Goal: Transaction & Acquisition: Download file/media

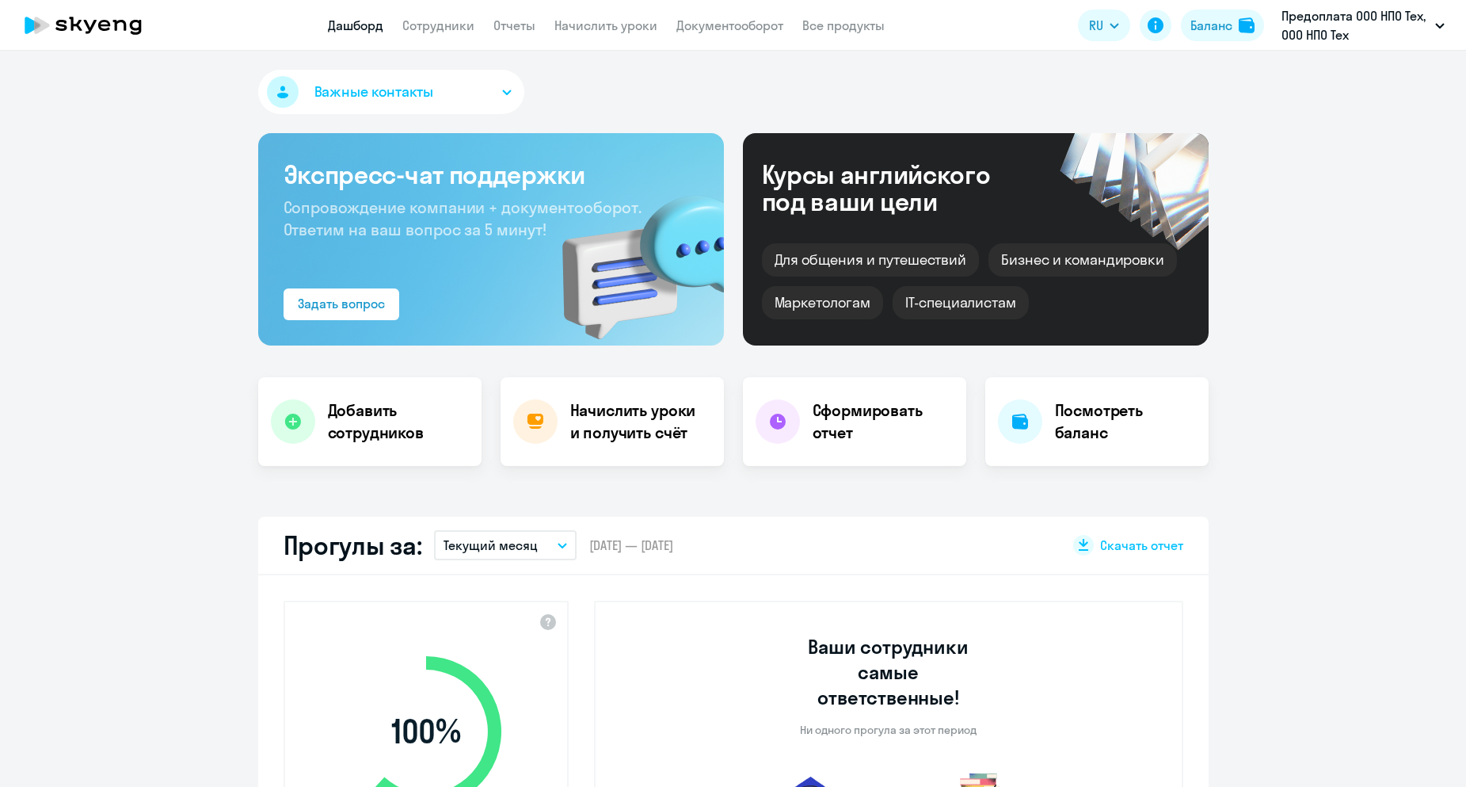
select select "30"
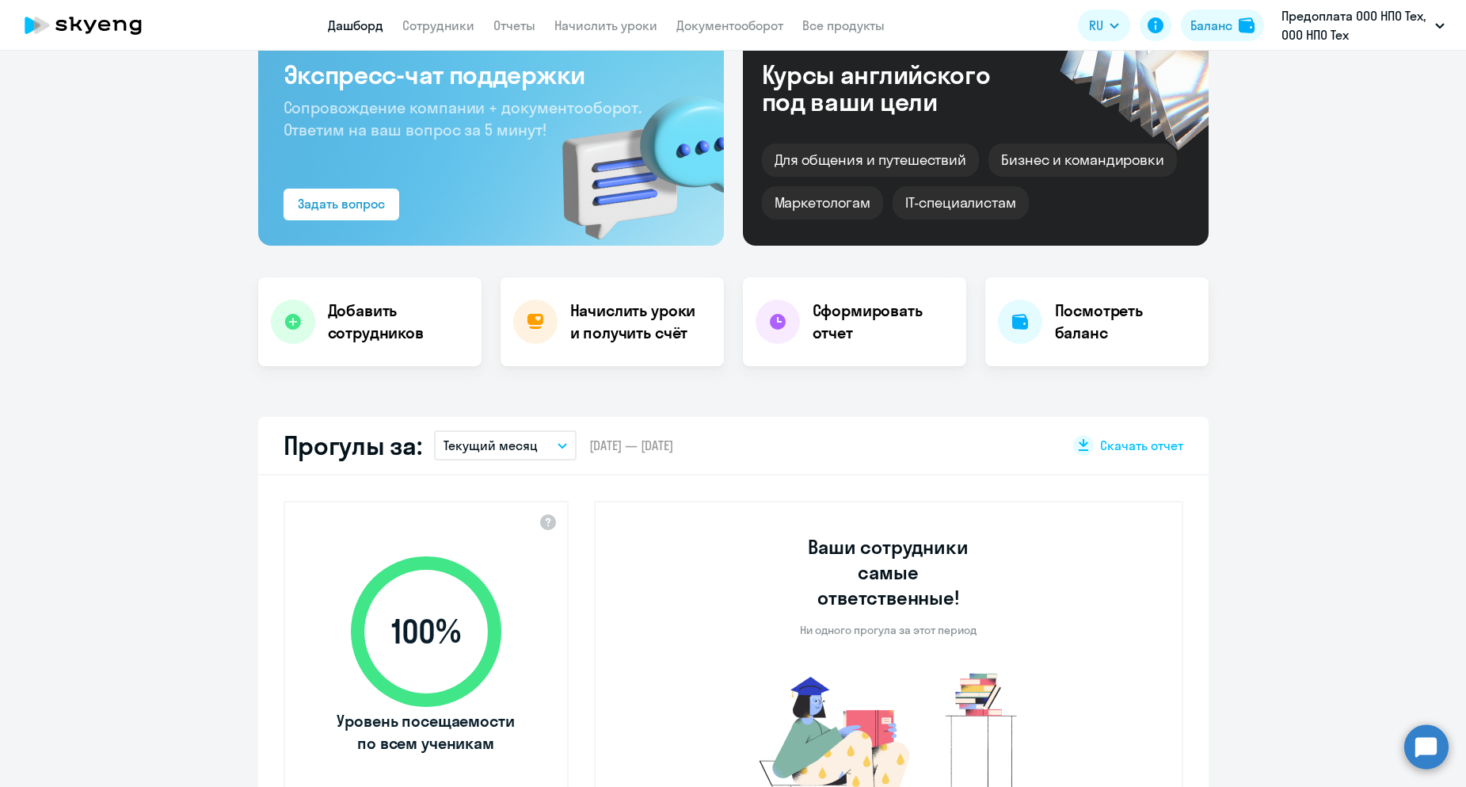
scroll to position [93, 0]
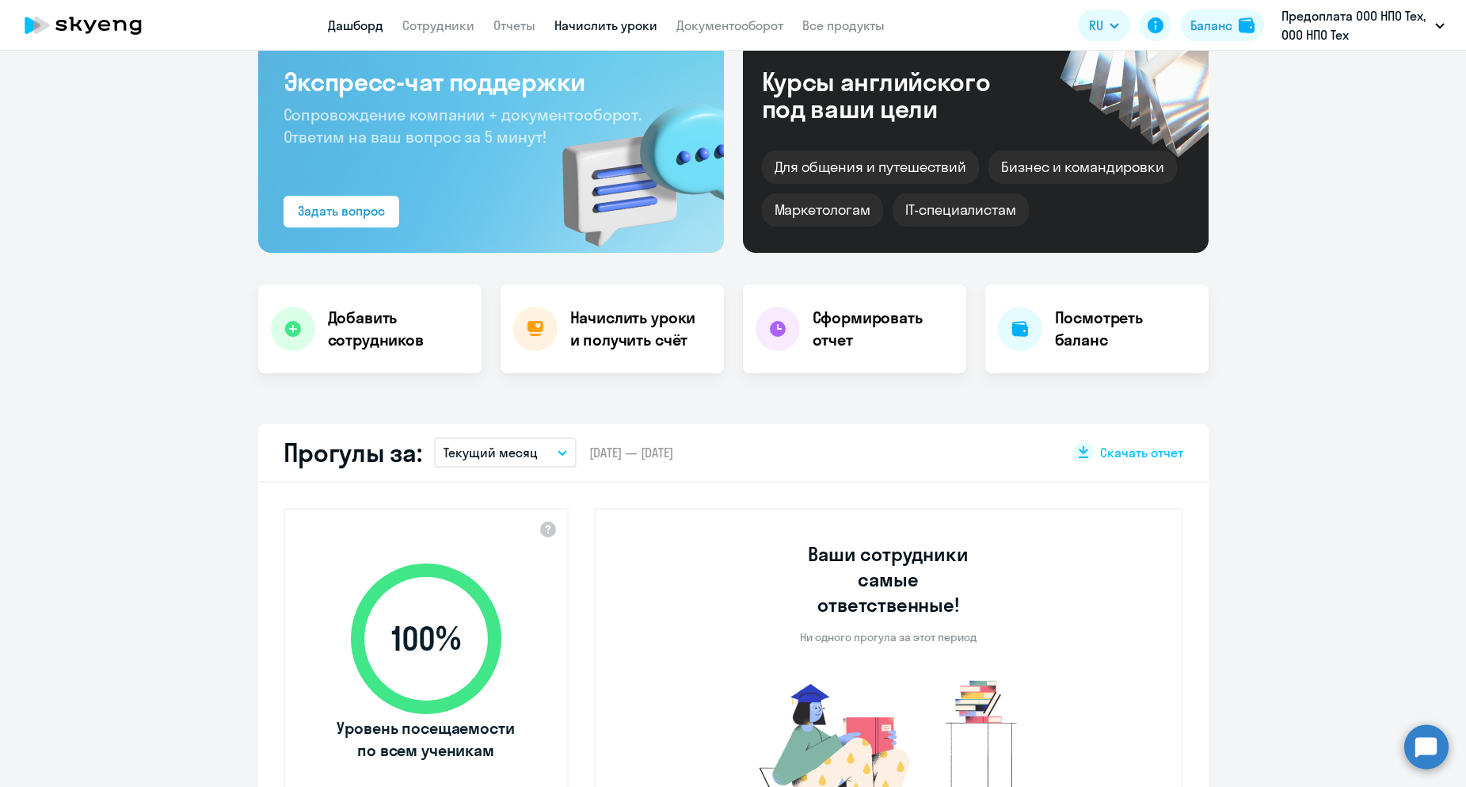
click at [597, 30] on link "Начислить уроки" at bounding box center [605, 25] width 103 height 16
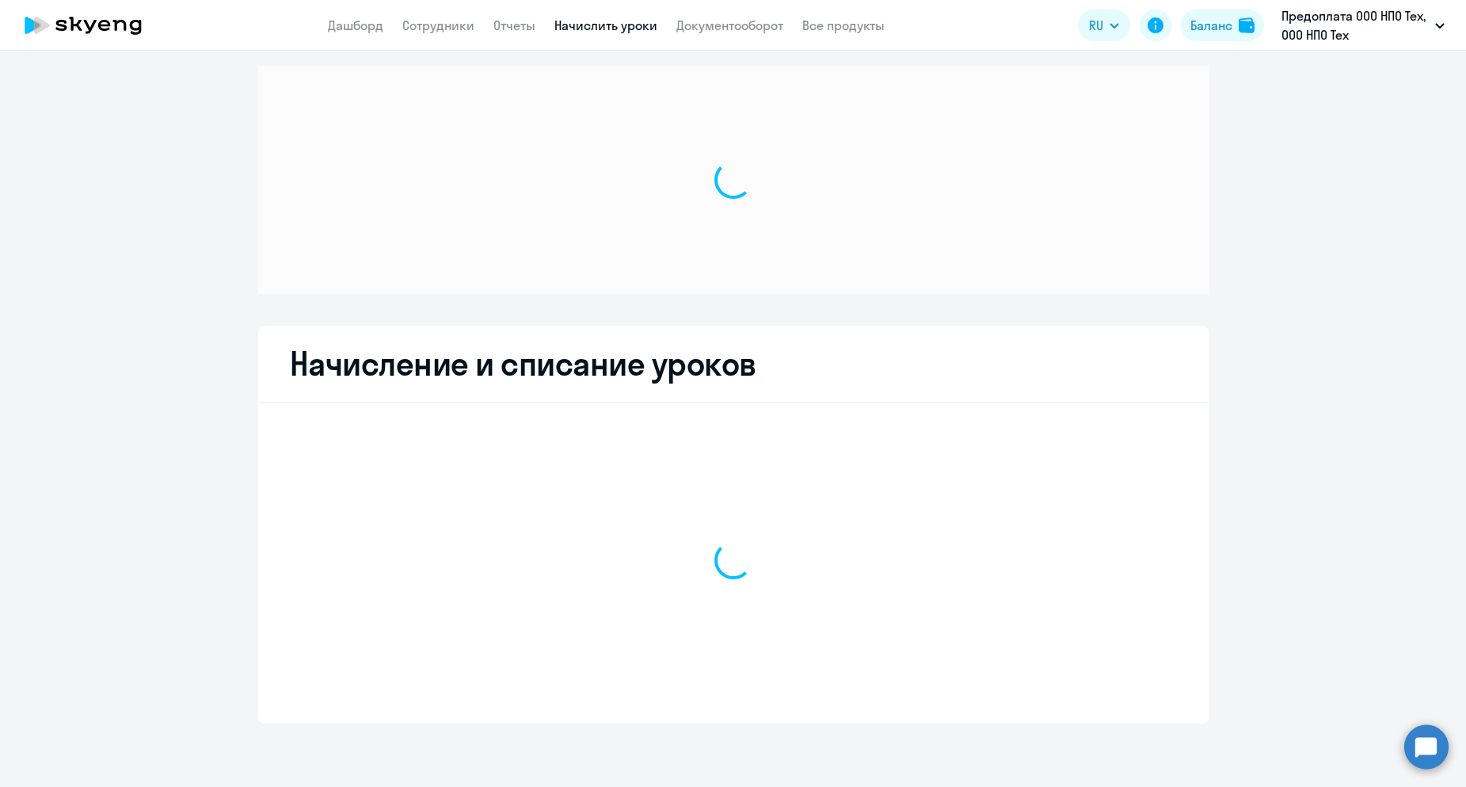
scroll to position [9, 0]
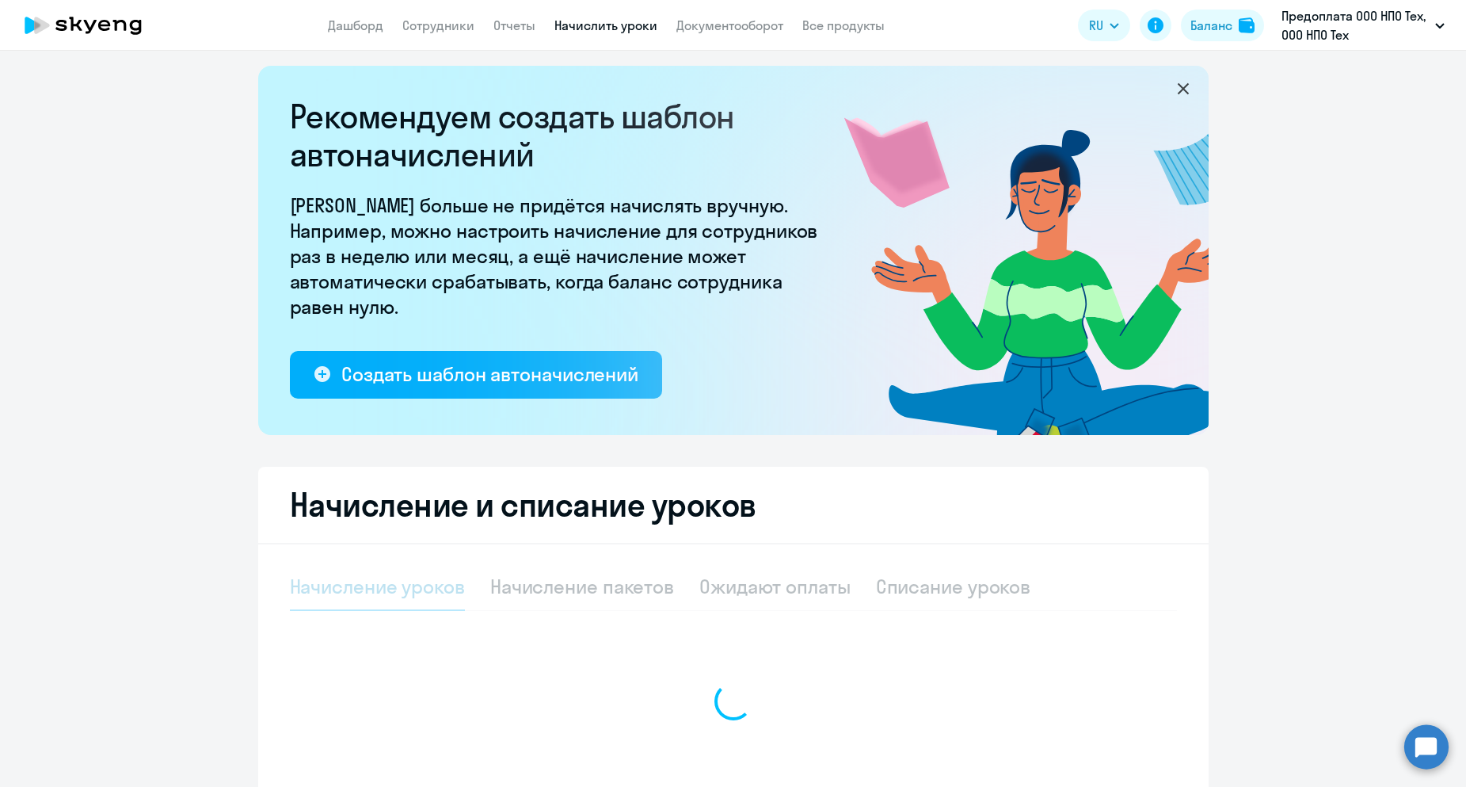
select select "10"
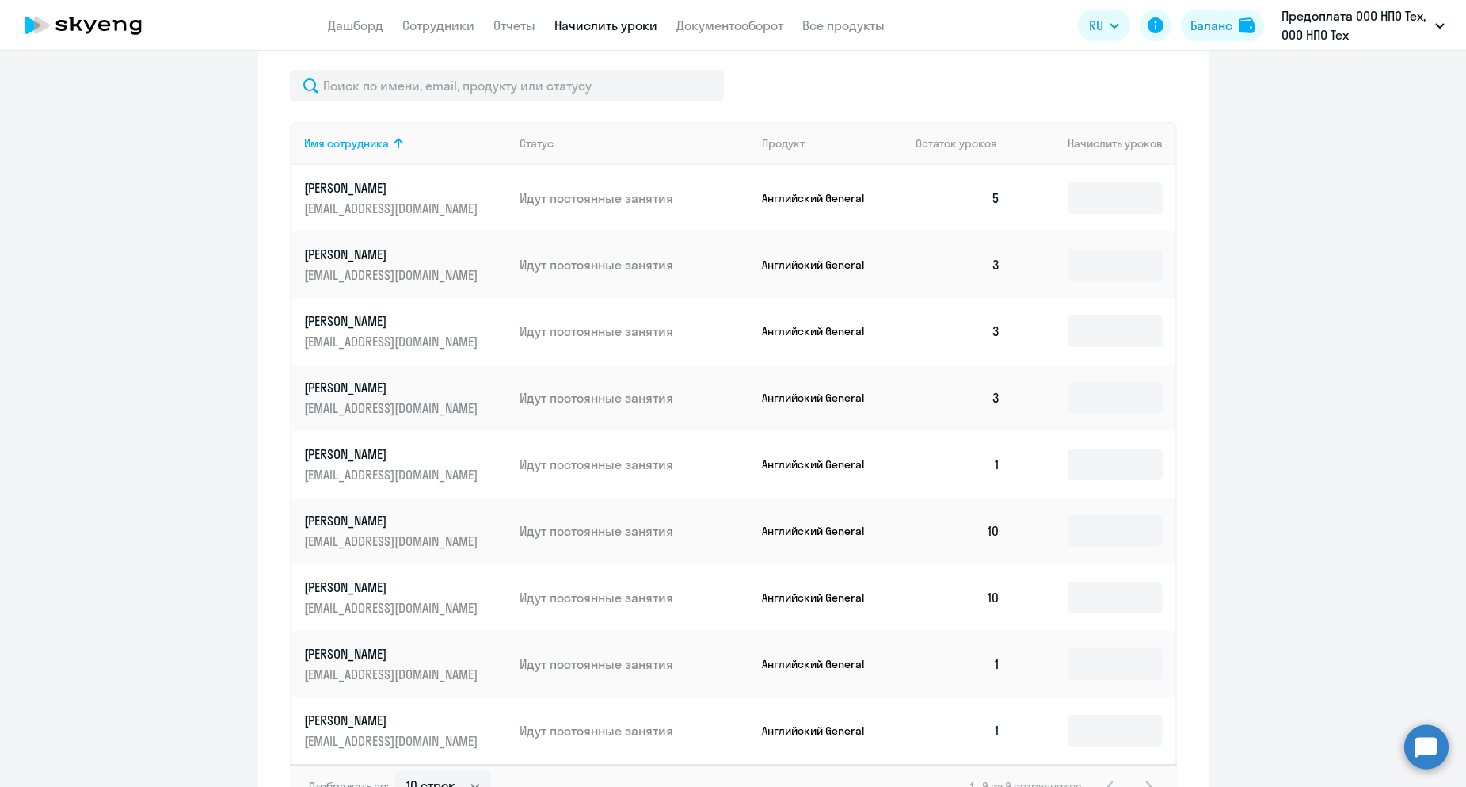
scroll to position [630, 0]
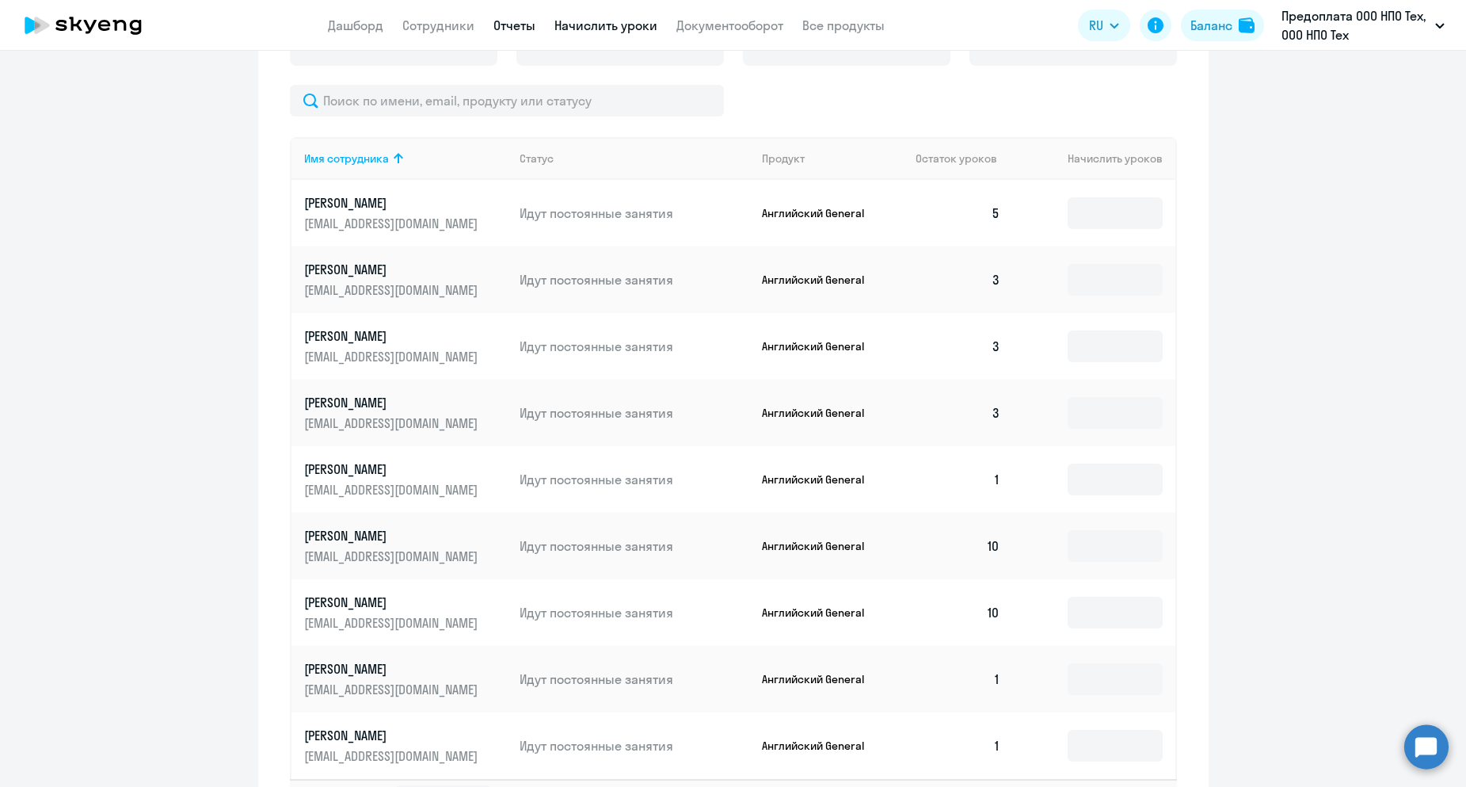
click at [519, 24] on link "Отчеты" at bounding box center [514, 25] width 42 height 16
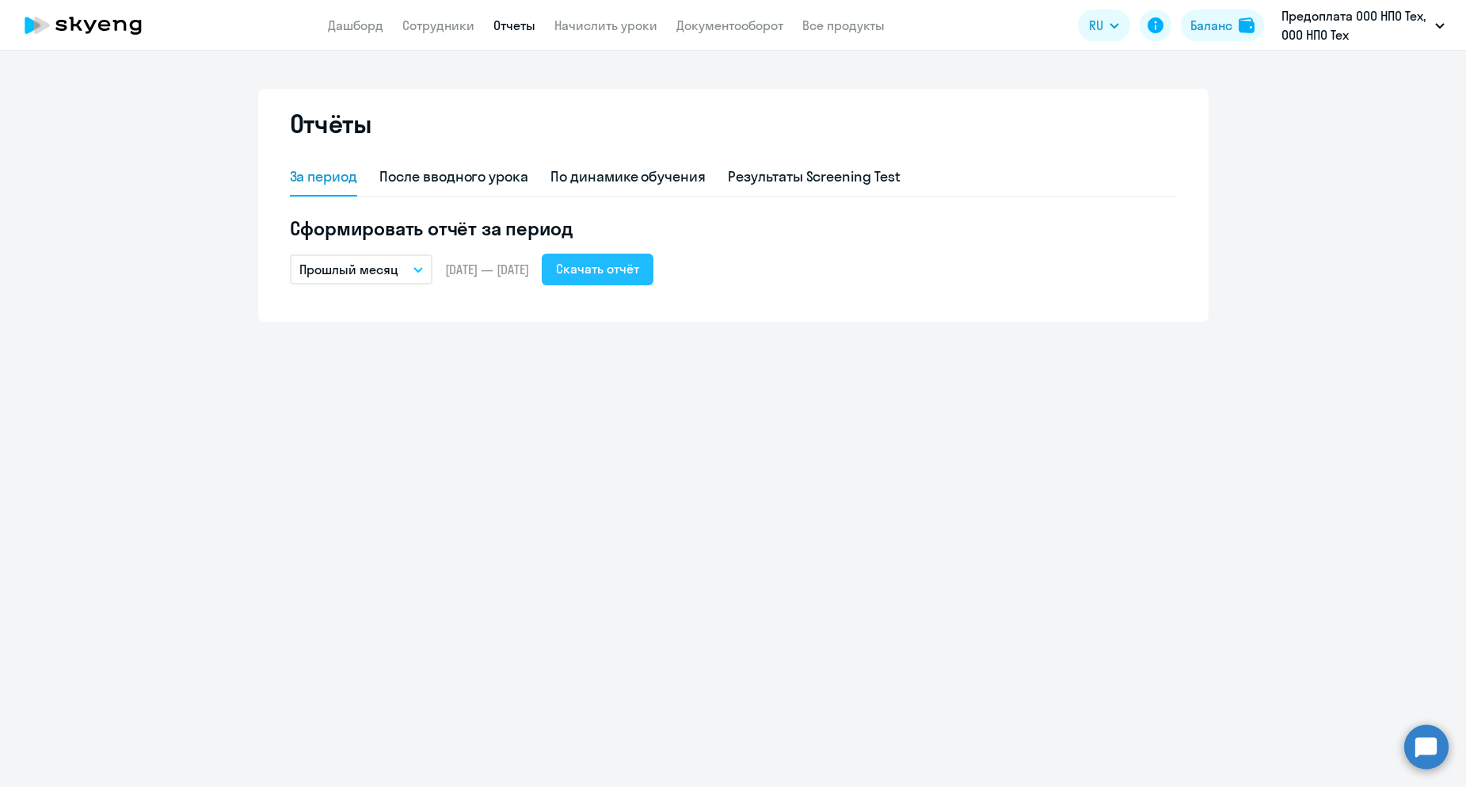
click at [630, 269] on div "Скачать отчёт" at bounding box center [597, 268] width 83 height 19
click at [345, 29] on link "Дашборд" at bounding box center [355, 25] width 55 height 16
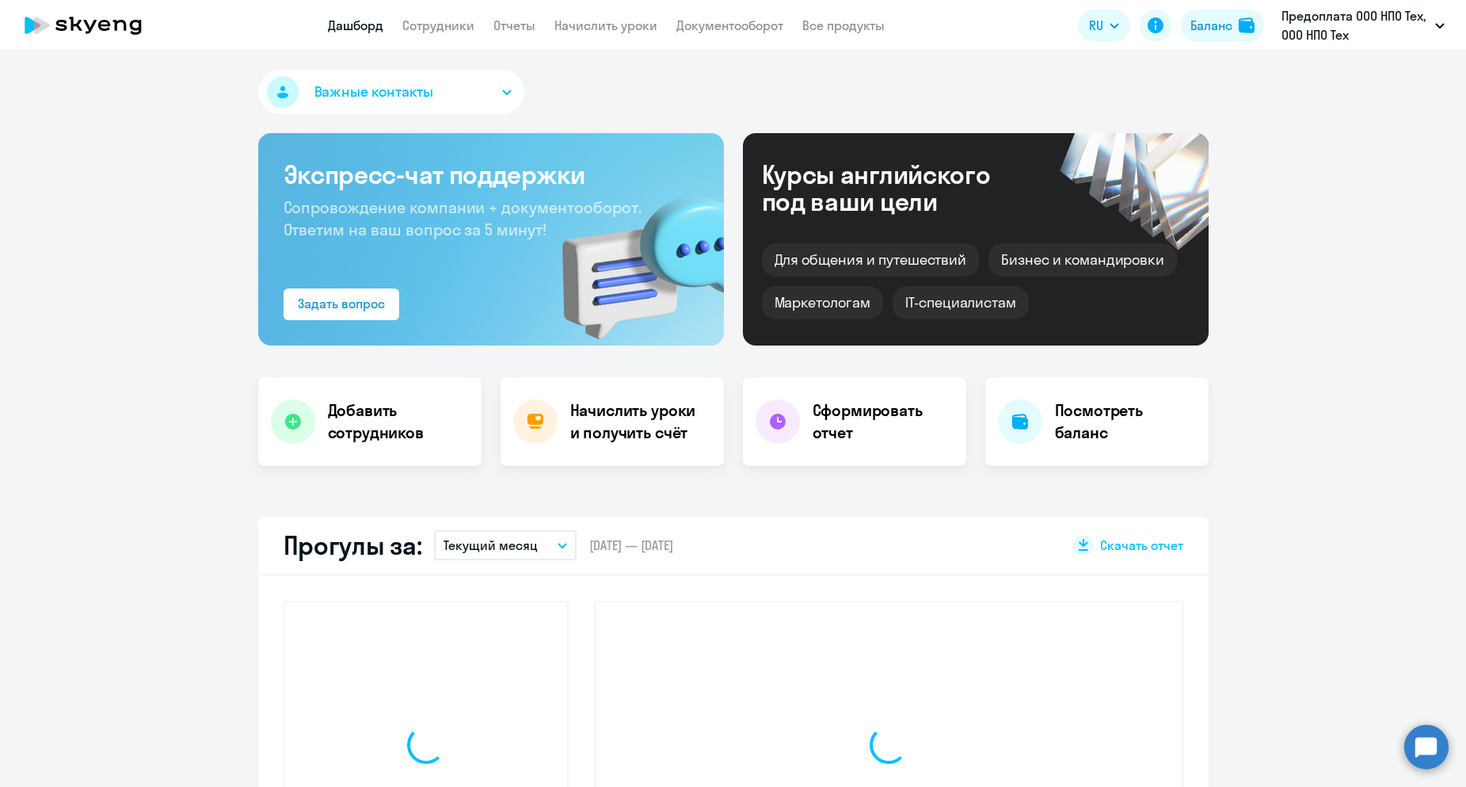
select select "30"
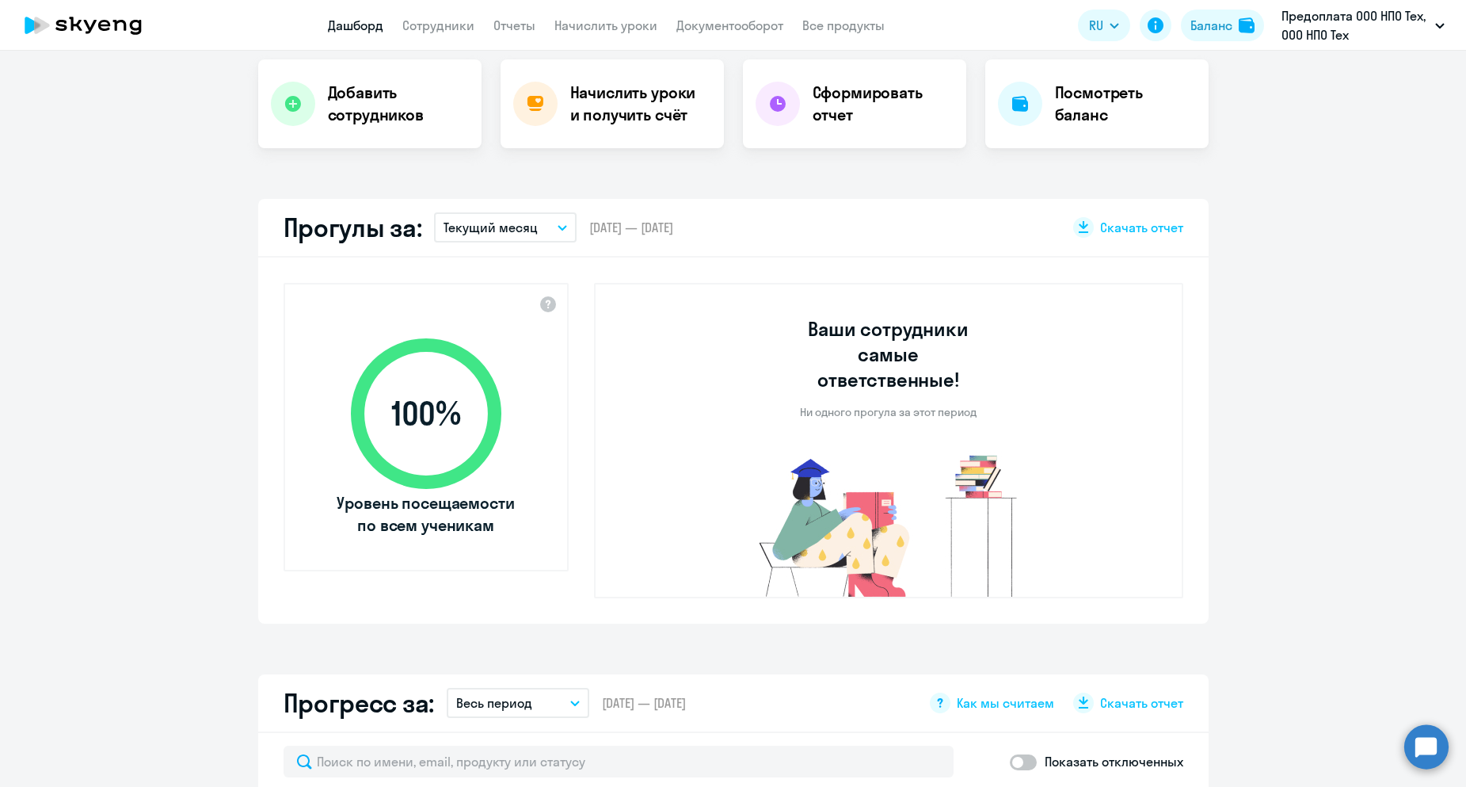
scroll to position [314, 0]
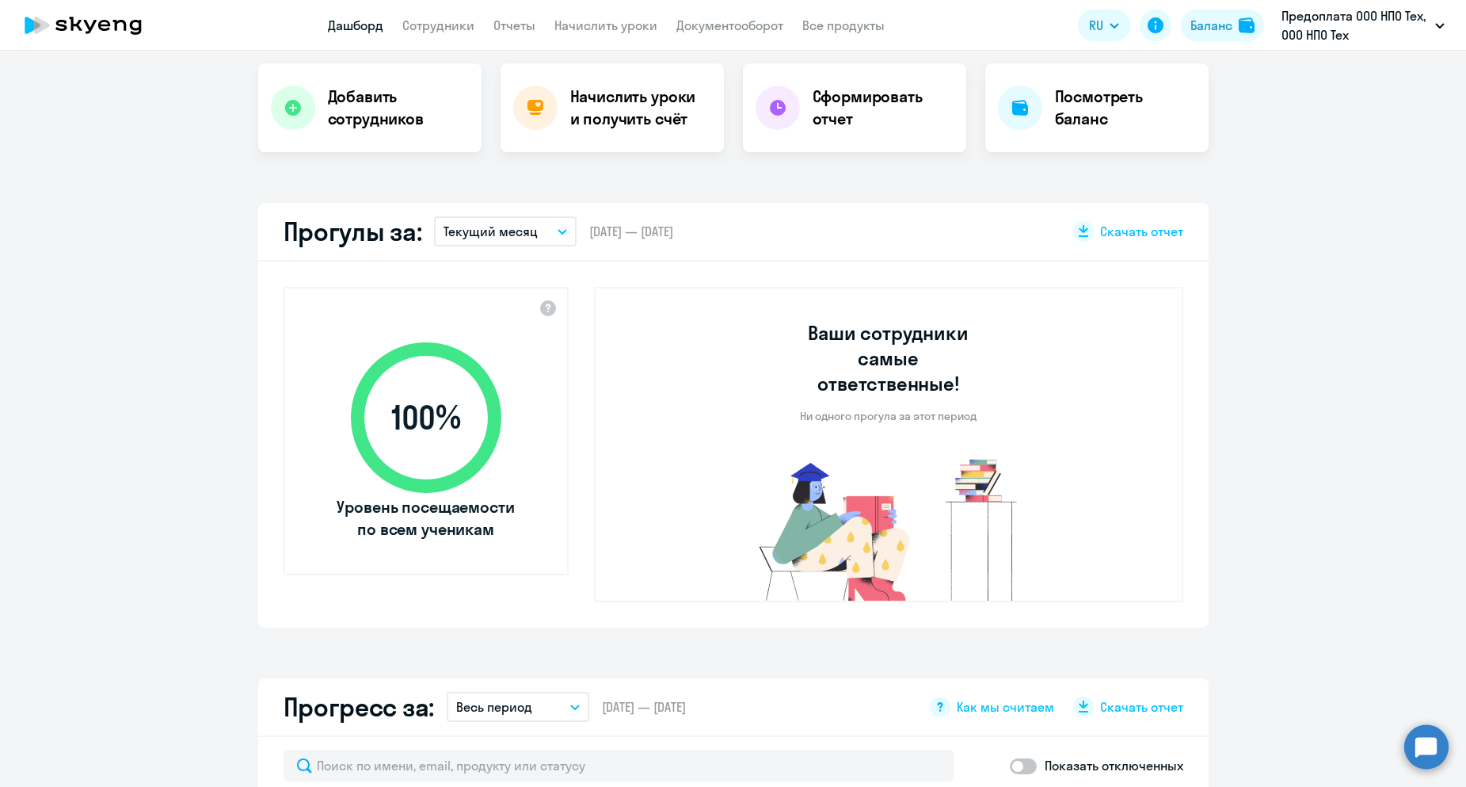
click at [553, 236] on button "Текущий месяц" at bounding box center [505, 231] width 143 height 30
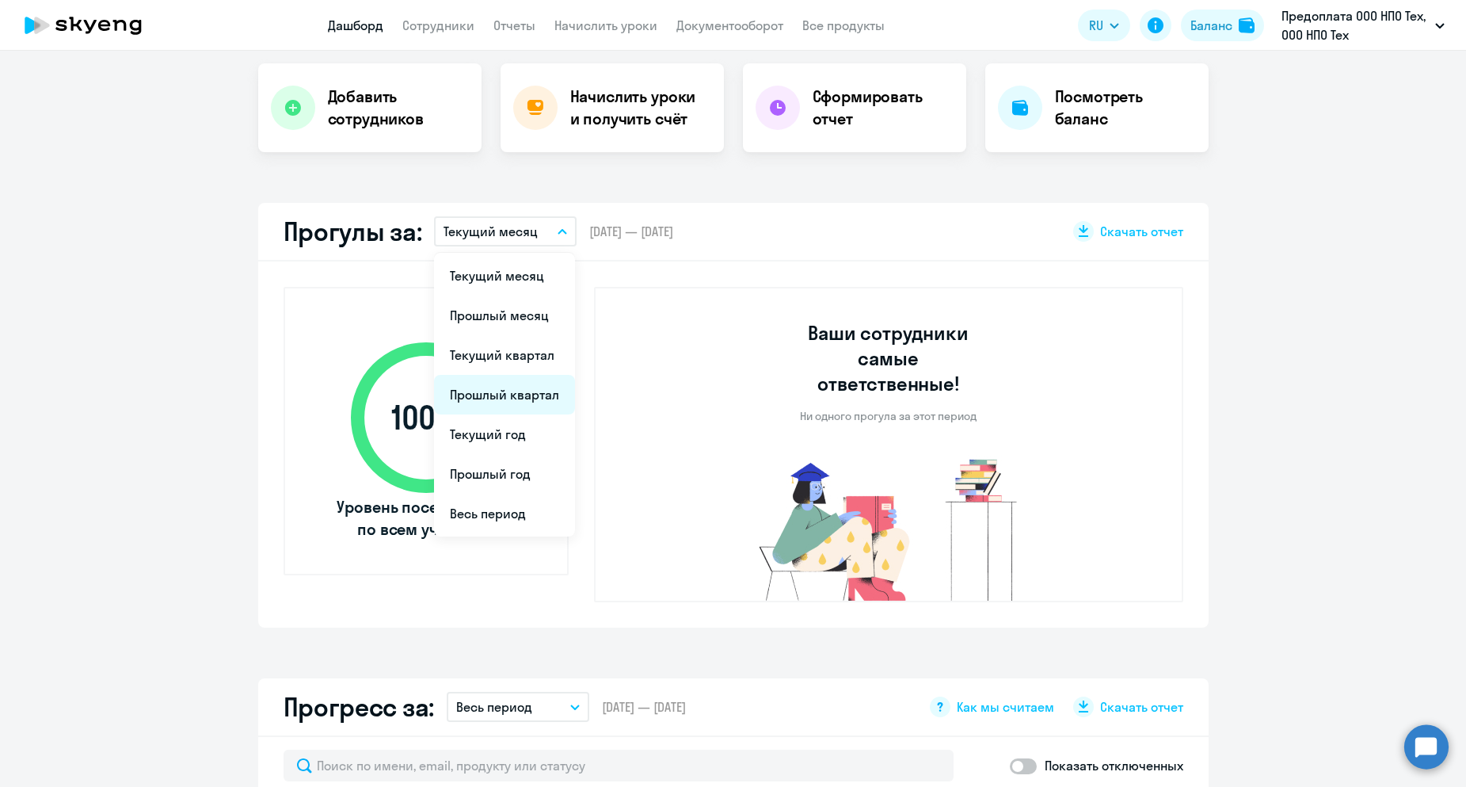
click at [522, 386] on li "Прошлый квартал" at bounding box center [504, 395] width 141 height 40
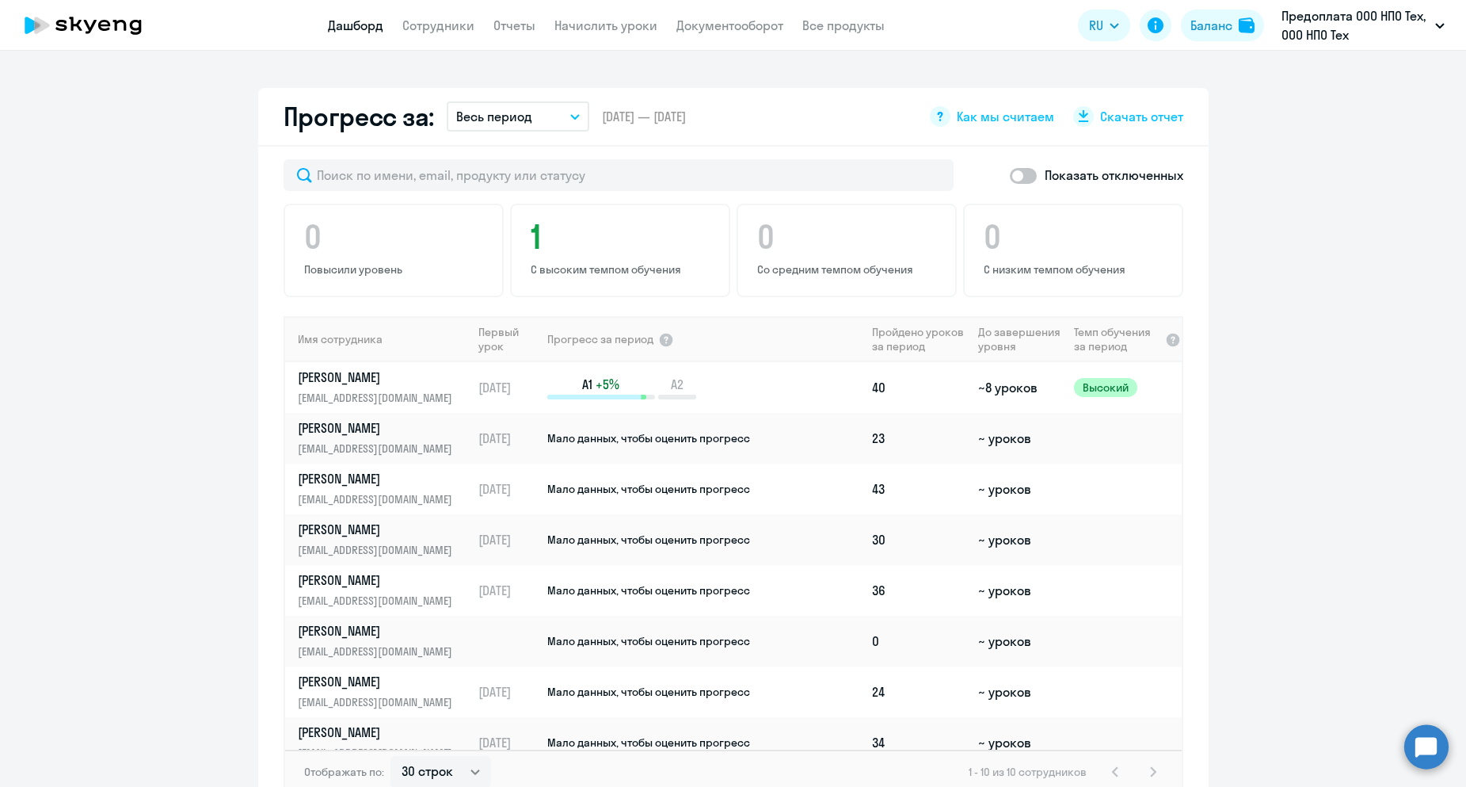
scroll to position [878, 0]
